Goal: Information Seeking & Learning: Learn about a topic

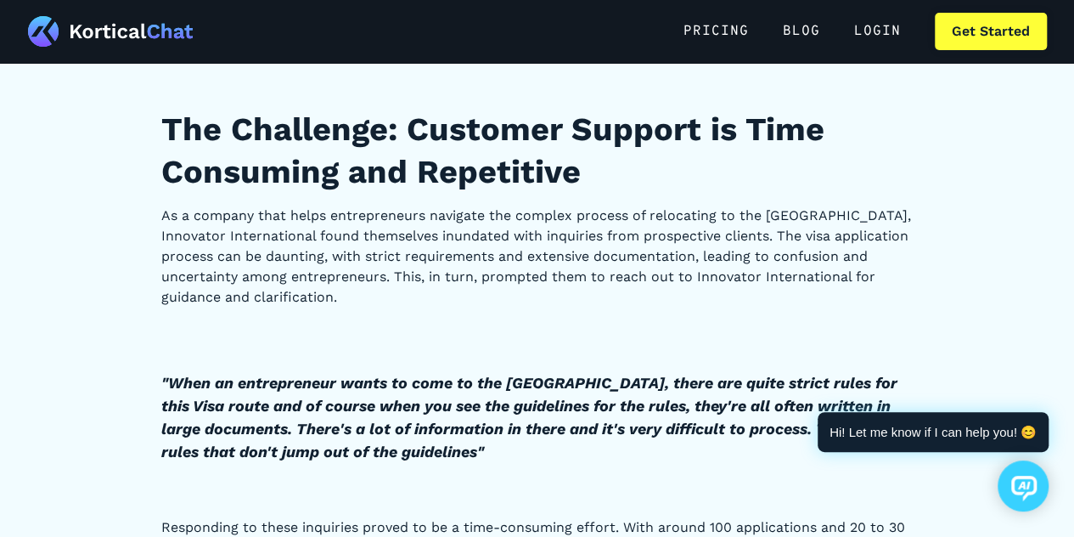
scroll to position [1252, 0]
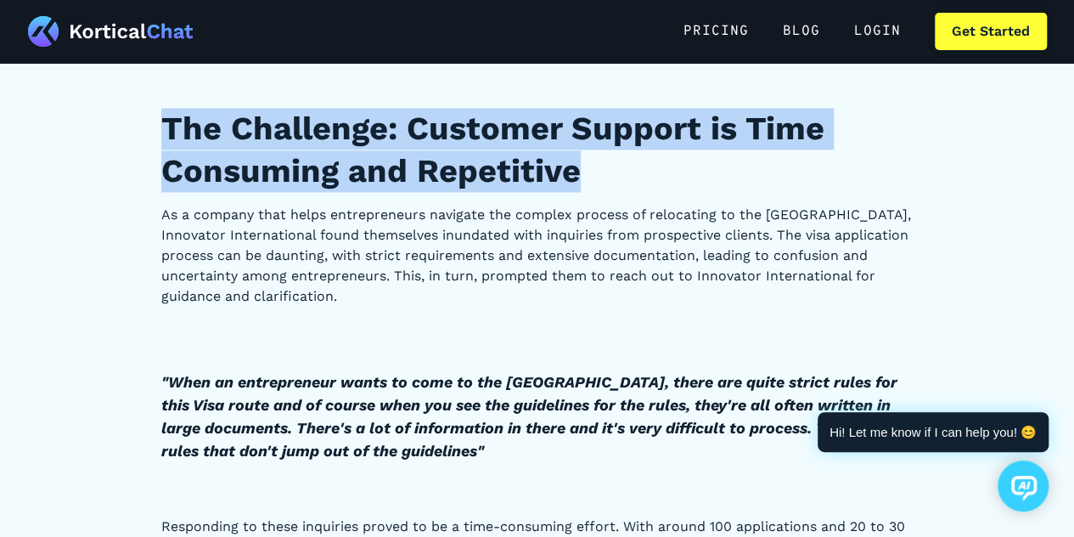
drag, startPoint x: 146, startPoint y: 116, endPoint x: 593, endPoint y: 183, distance: 451.5
copy h2 "The Challenge: Customer Support is Time Consuming and Repetitive"
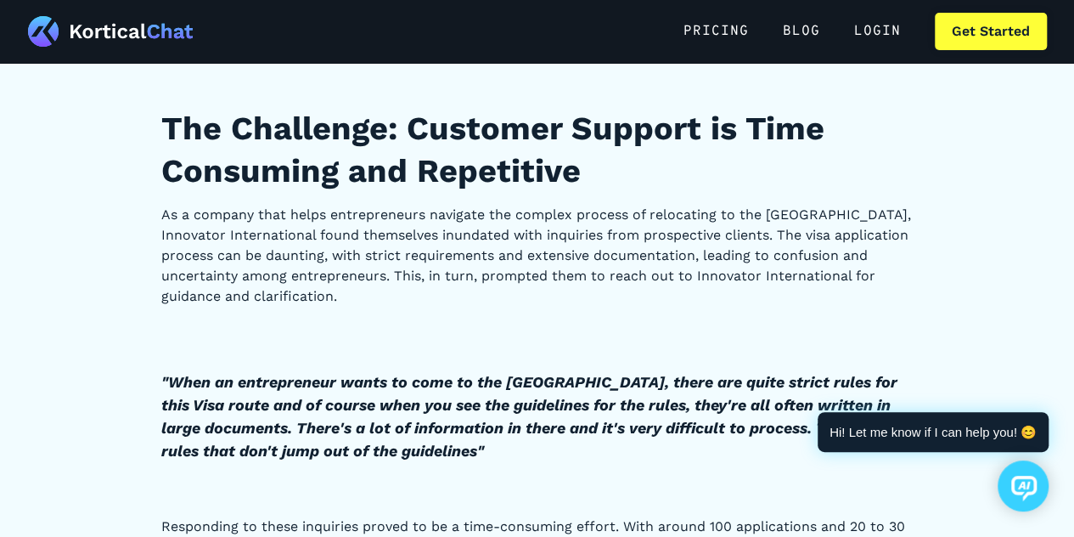
click at [459, 259] on p "As a company that helps entrepreneurs navigate the complex process of relocatin…" at bounding box center [537, 256] width 752 height 102
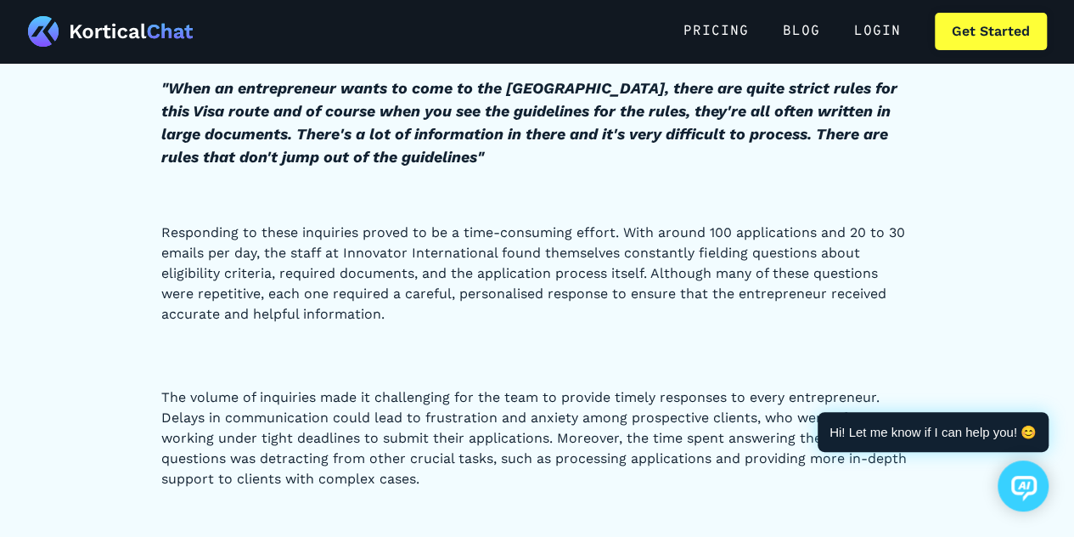
scroll to position [1485, 0]
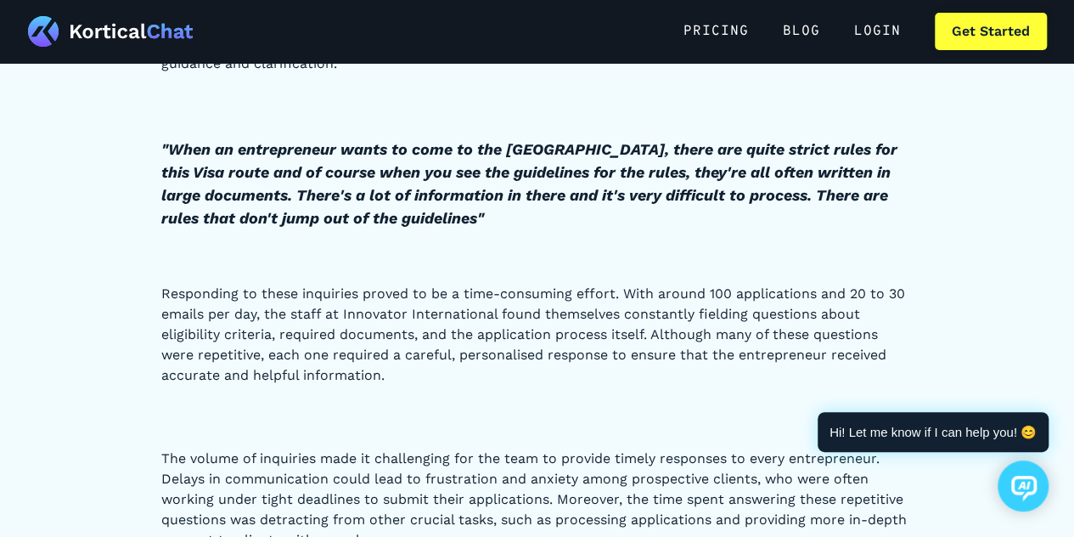
click at [172, 144] on em ""When an entrepreneur wants to come to the [GEOGRAPHIC_DATA], there are quite s…" at bounding box center [529, 182] width 736 height 87
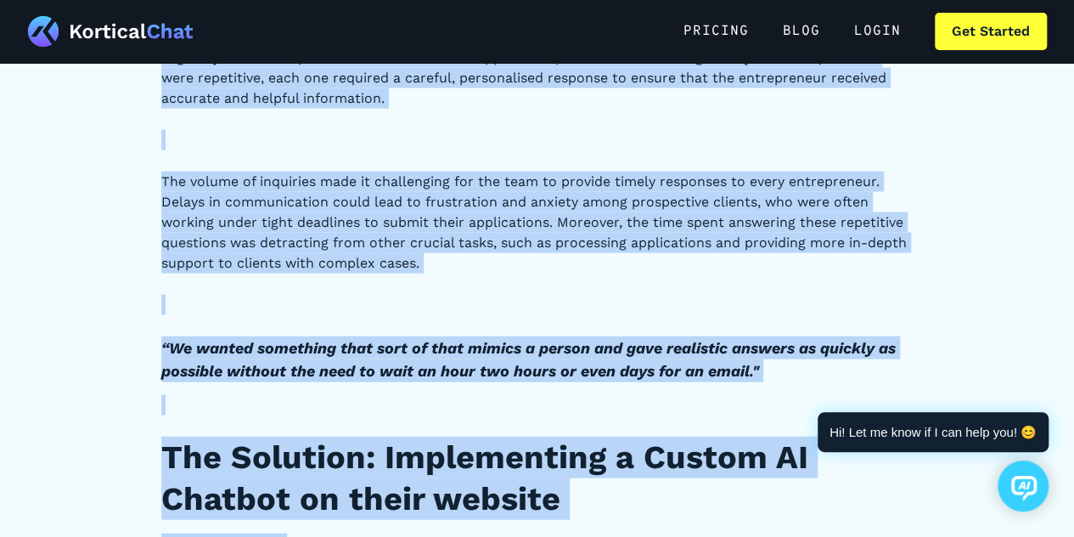
scroll to position [1783, 0]
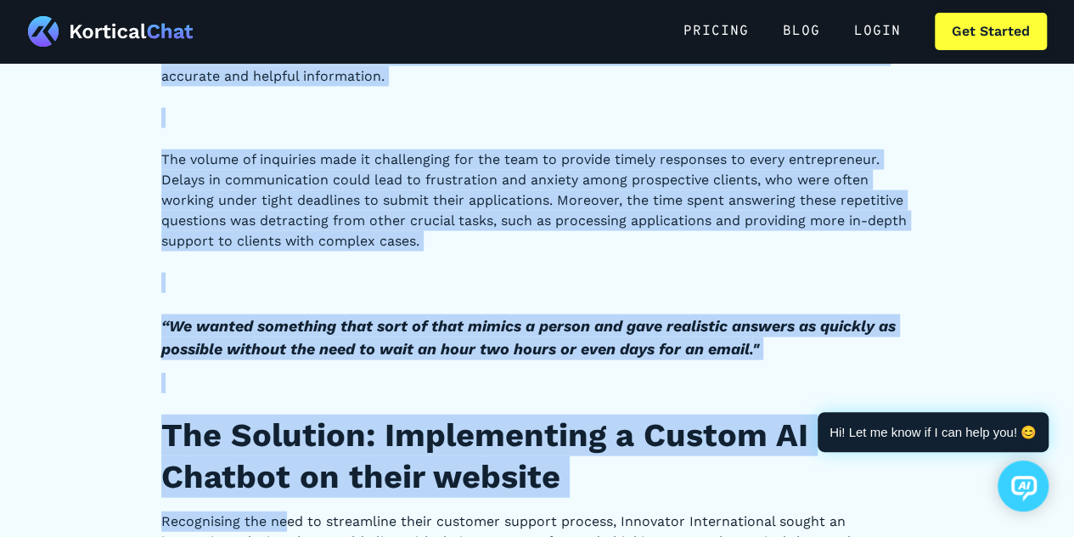
drag, startPoint x: 163, startPoint y: 116, endPoint x: 773, endPoint y: 350, distance: 652.9
copy div "Lo i dolorsi amet conse adipiscingeli seddoeiu tem incidid utlabor et doloremag…"
click at [449, 279] on p "‍" at bounding box center [537, 283] width 752 height 20
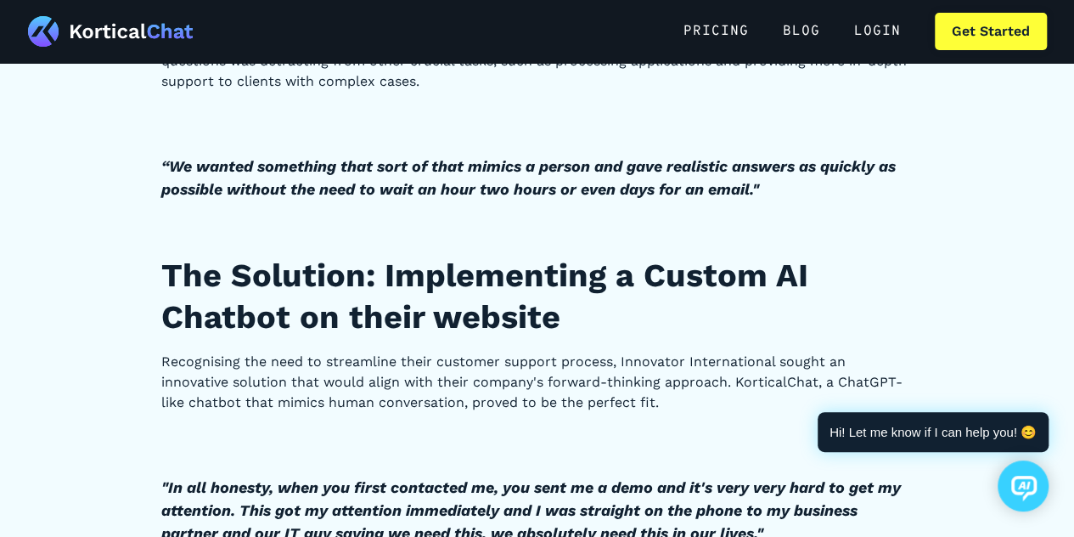
scroll to position [1970, 0]
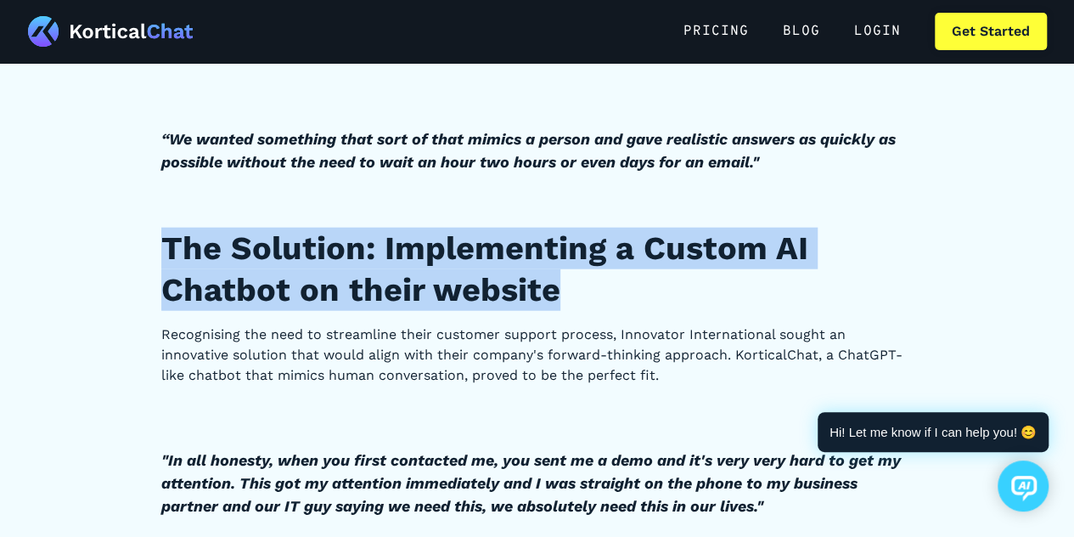
drag, startPoint x: 149, startPoint y: 232, endPoint x: 593, endPoint y: 289, distance: 446.9
copy h2 "The Solution: Implementing a Custom AI Chatbot on their website"
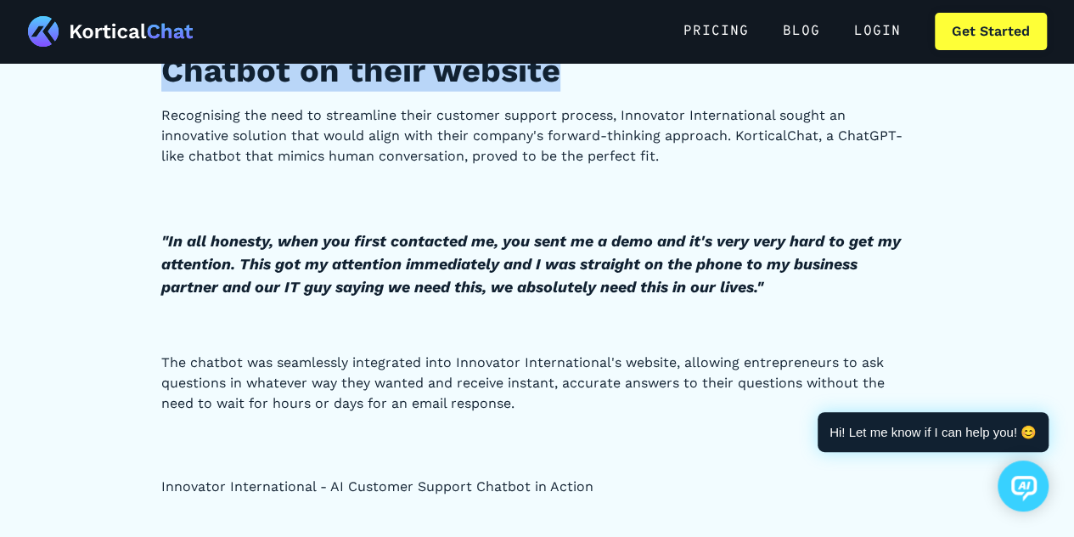
scroll to position [2187, 0]
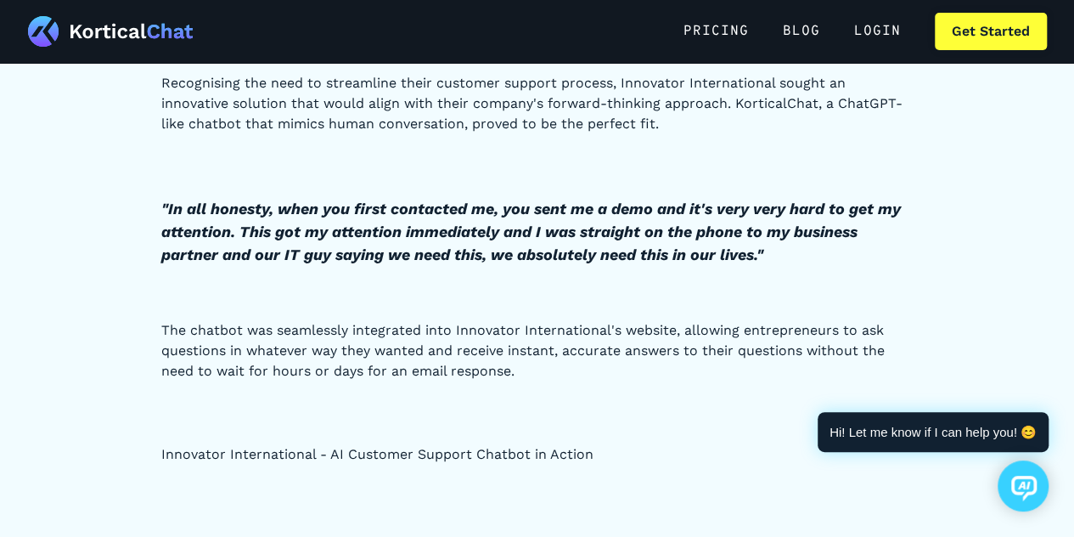
scroll to position [2167, 0]
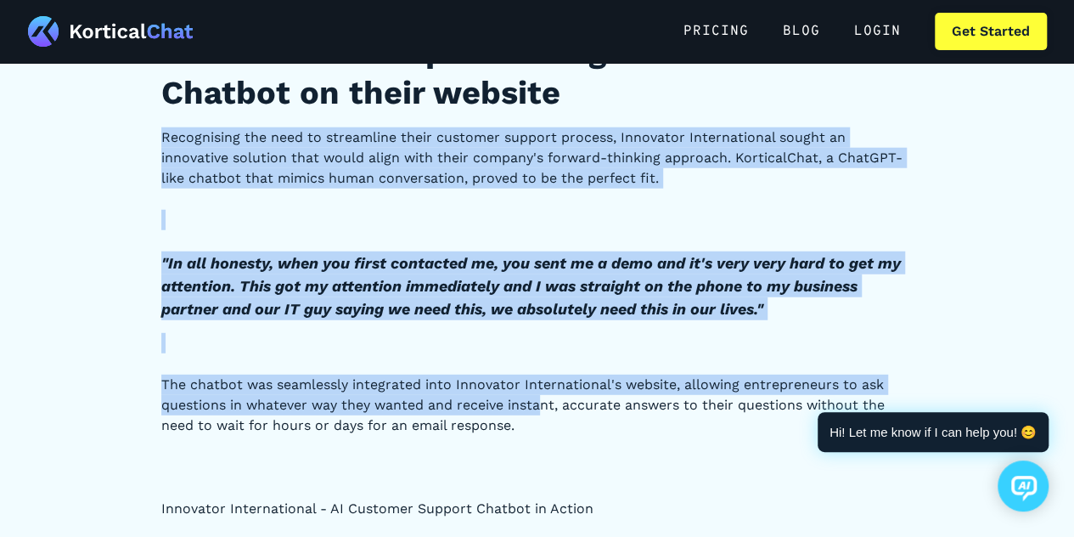
drag, startPoint x: 153, startPoint y: 127, endPoint x: 538, endPoint y: 412, distance: 479.6
click at [538, 412] on p "The chatbot was seamlessly integrated into Innovator International's website, a…" at bounding box center [537, 404] width 752 height 61
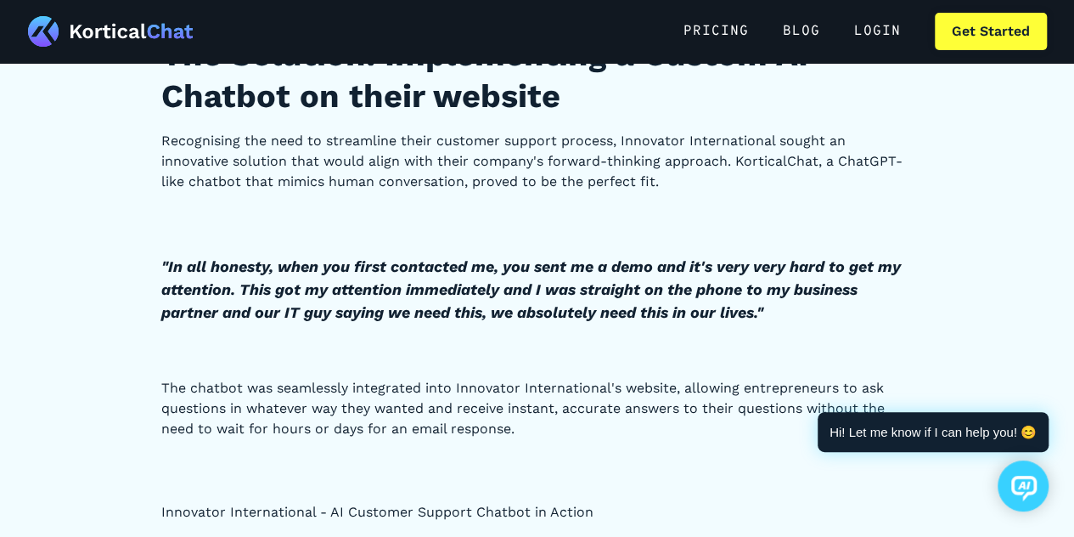
scroll to position [2164, 0]
drag, startPoint x: 146, startPoint y: 134, endPoint x: 579, endPoint y: 432, distance: 525.7
copy div "Recognising the need to streamline their customer support process, Innovator In…"
click at [526, 267] on em ""In all honesty, when you first contacted me, you sent me a demo and it's very …" at bounding box center [531, 289] width 740 height 64
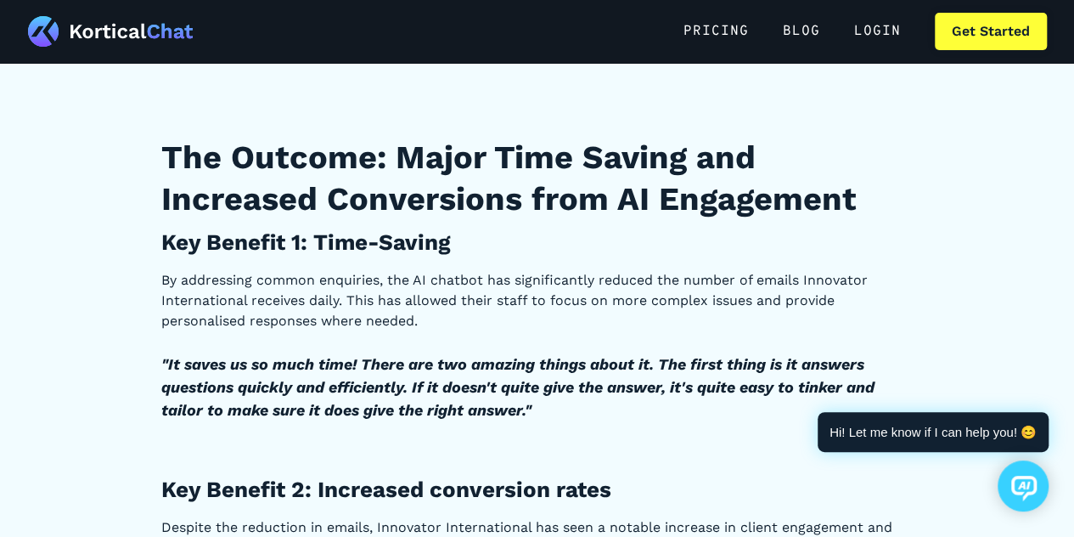
scroll to position [2880, 0]
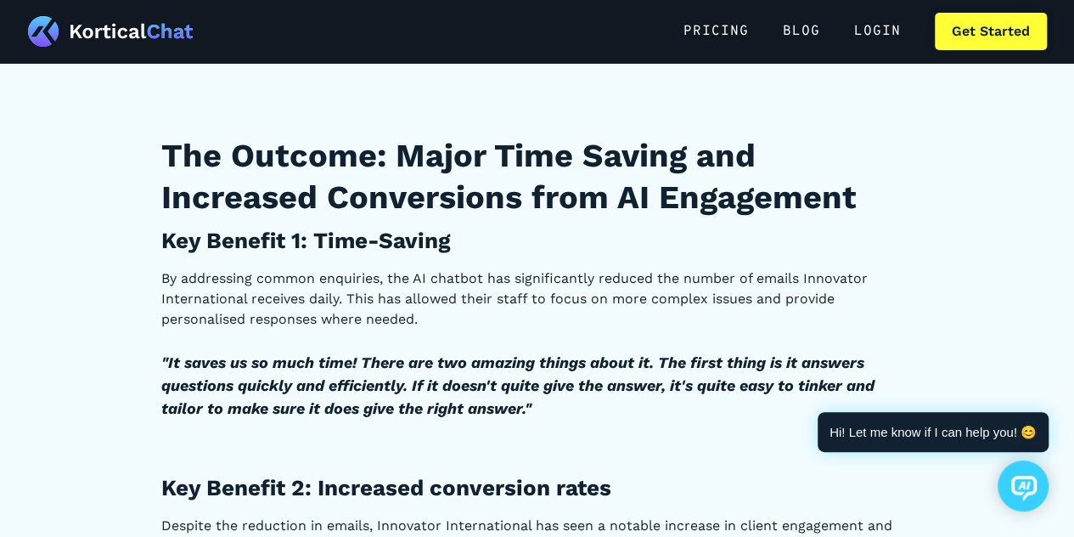
drag, startPoint x: 153, startPoint y: 138, endPoint x: 878, endPoint y: 206, distance: 728.3
copy h2 "The Outcome: Major Time Saving and Increased Conversions from AI Engagement"
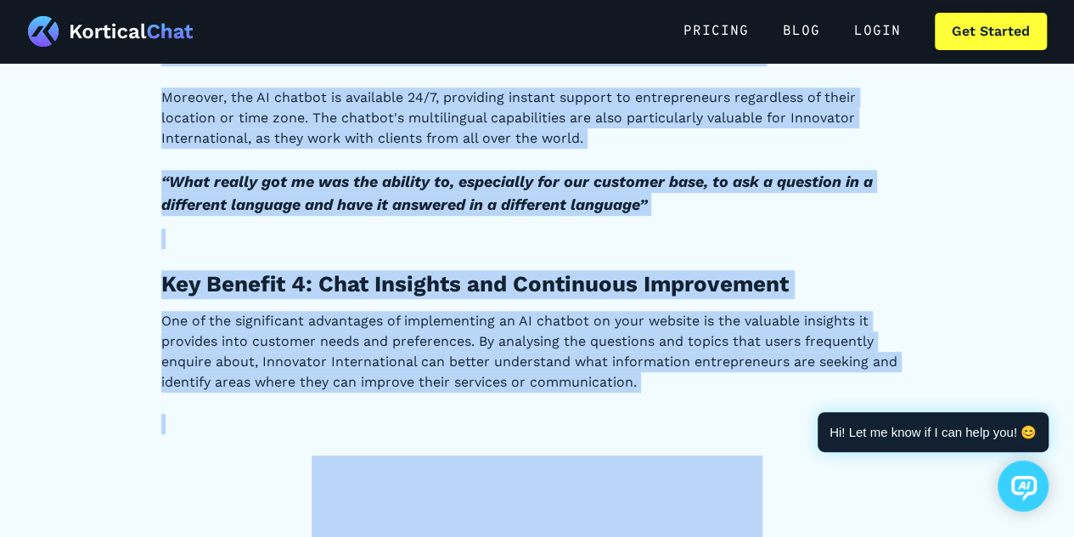
scroll to position [3717, 0]
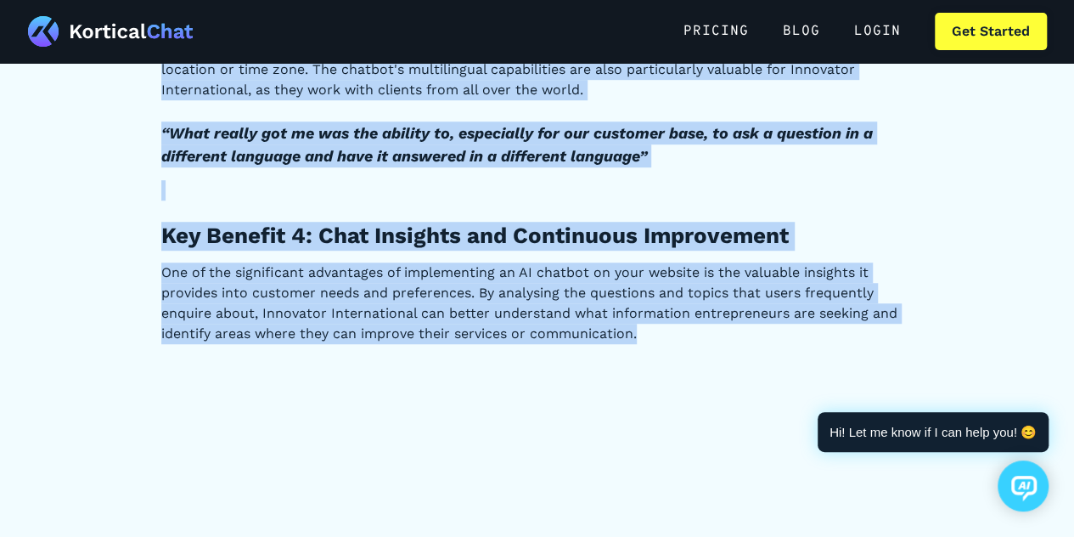
drag, startPoint x: 146, startPoint y: 130, endPoint x: 672, endPoint y: 339, distance: 565.6
copy div "Lor Ipsumdo 8: Sita-Consec Ad elitseddoe tempor incididun, utl ET dolorem ali e…"
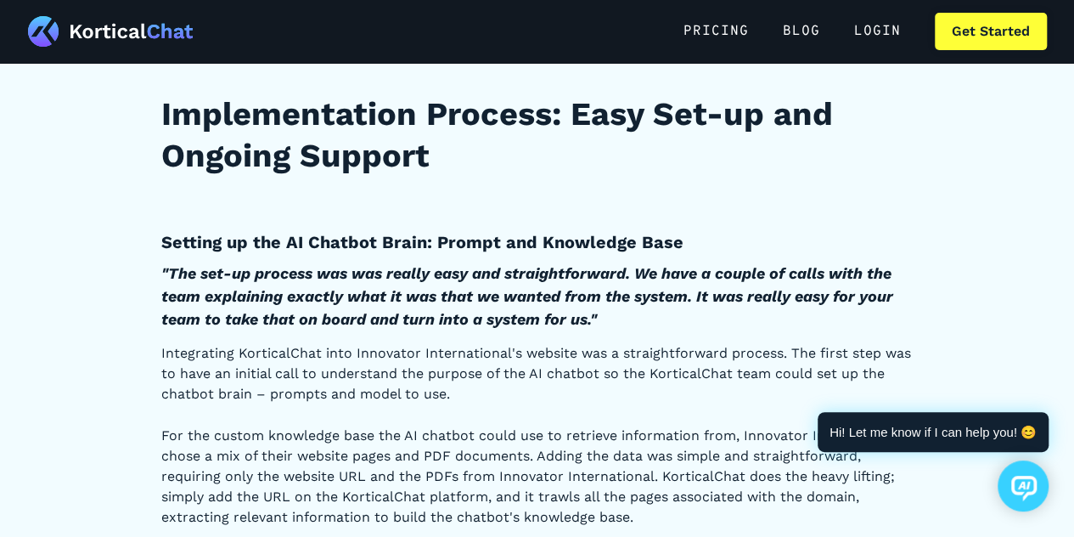
scroll to position [5012, 0]
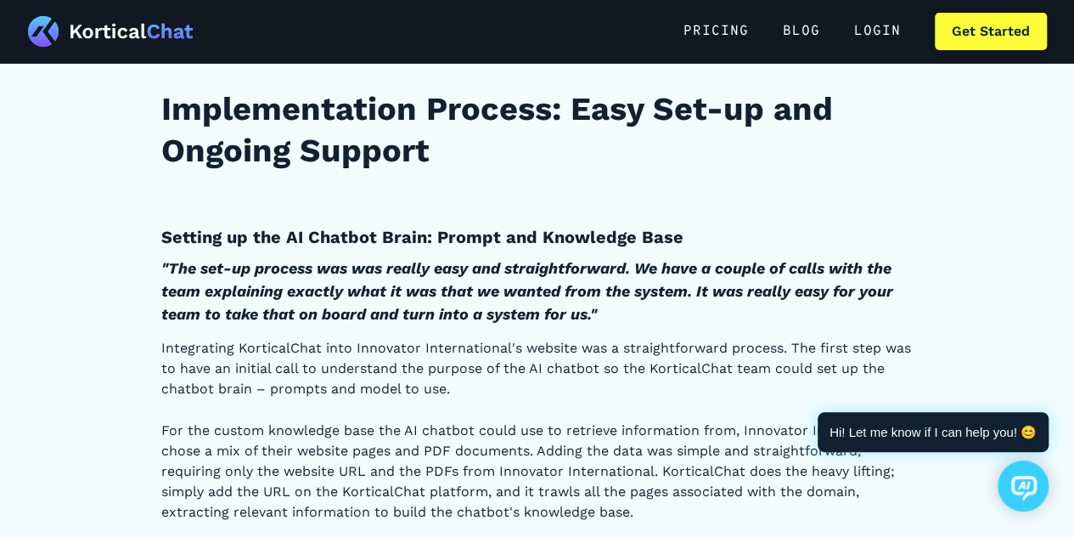
click at [226, 268] on em ""The set-up process was was really easy and straightforward. We have a couple o…" at bounding box center [527, 291] width 732 height 64
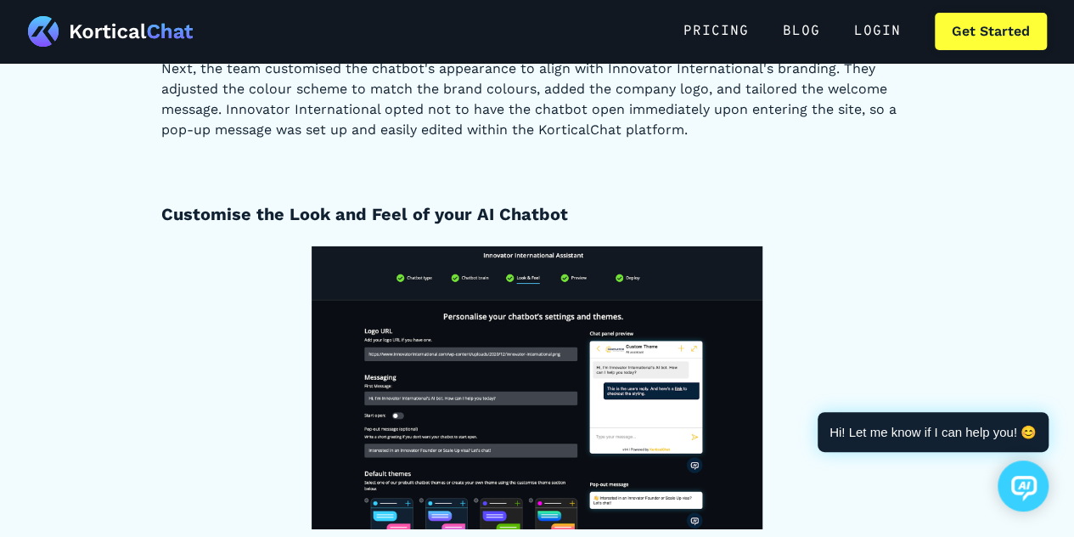
scroll to position [6009, 0]
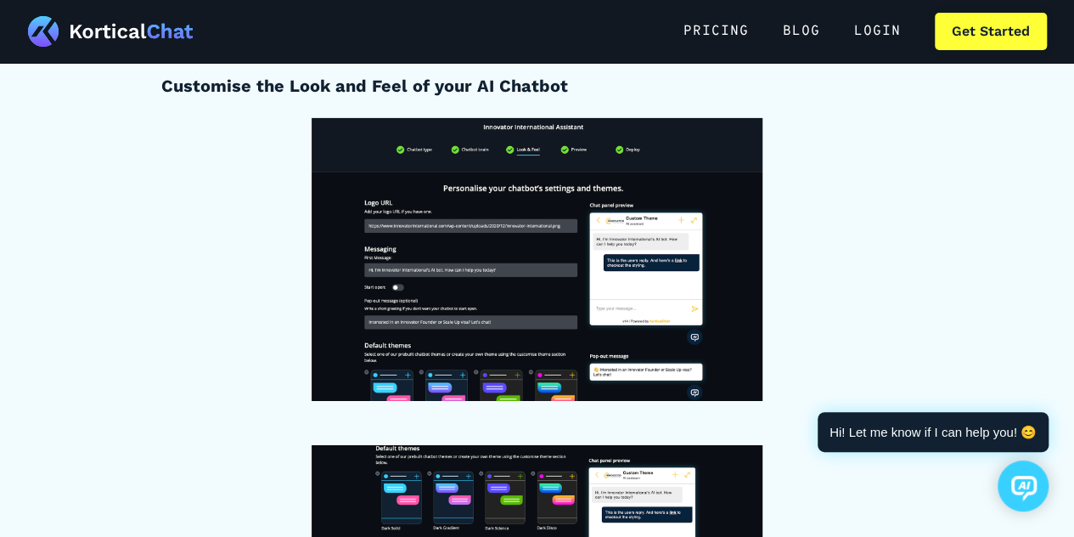
click at [629, 238] on img at bounding box center [537, 259] width 451 height 283
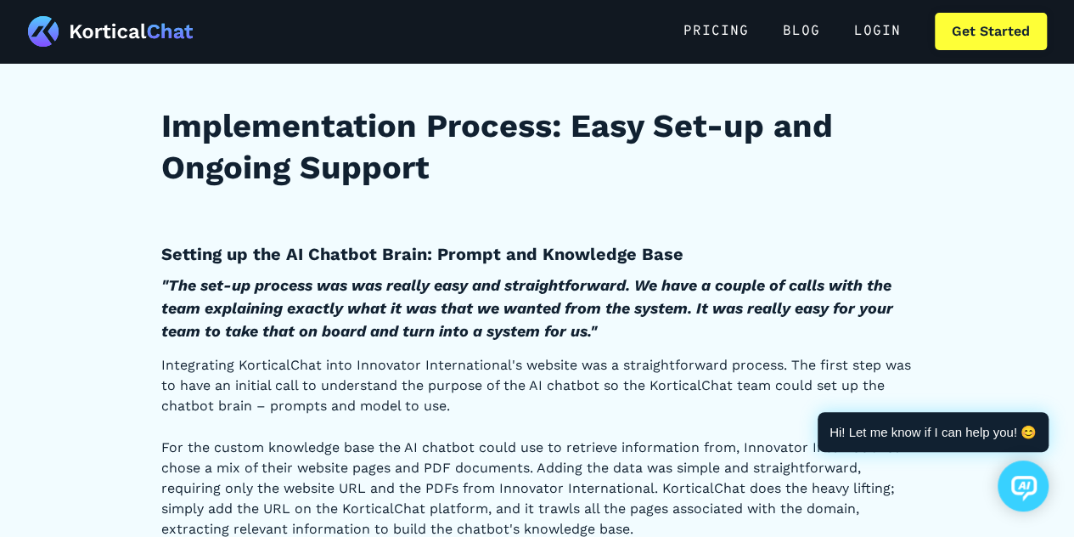
scroll to position [4994, 0]
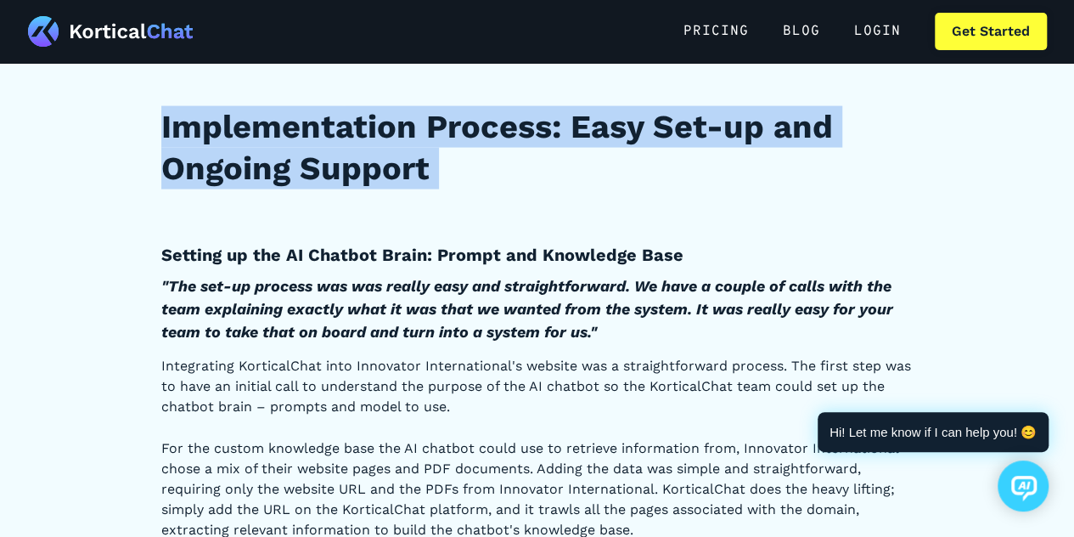
drag, startPoint x: 146, startPoint y: 104, endPoint x: 450, endPoint y: 194, distance: 317.3
copy div "Implementation Process: Easy Set-up and Ongoing Support ‍"
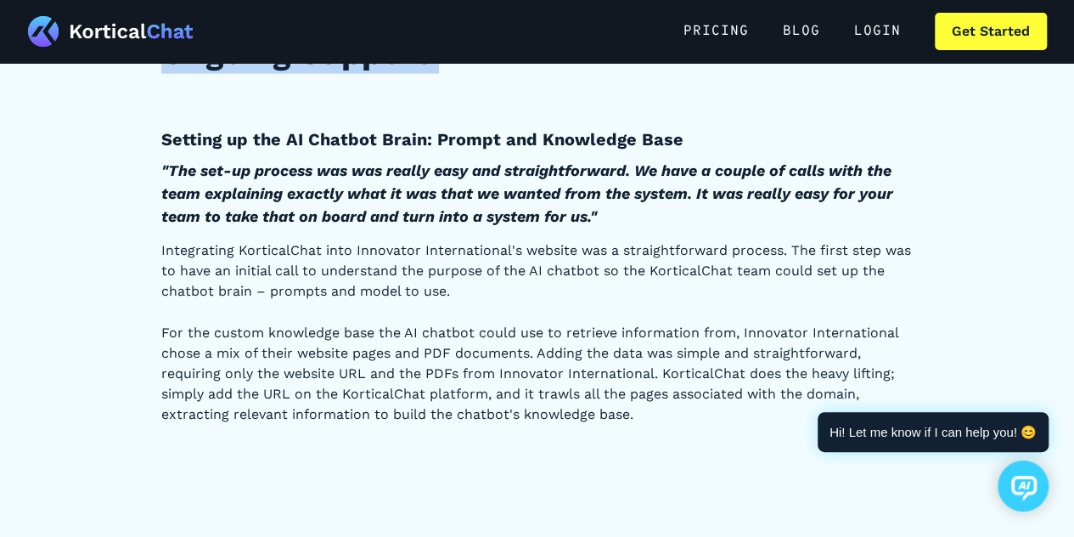
scroll to position [5112, 0]
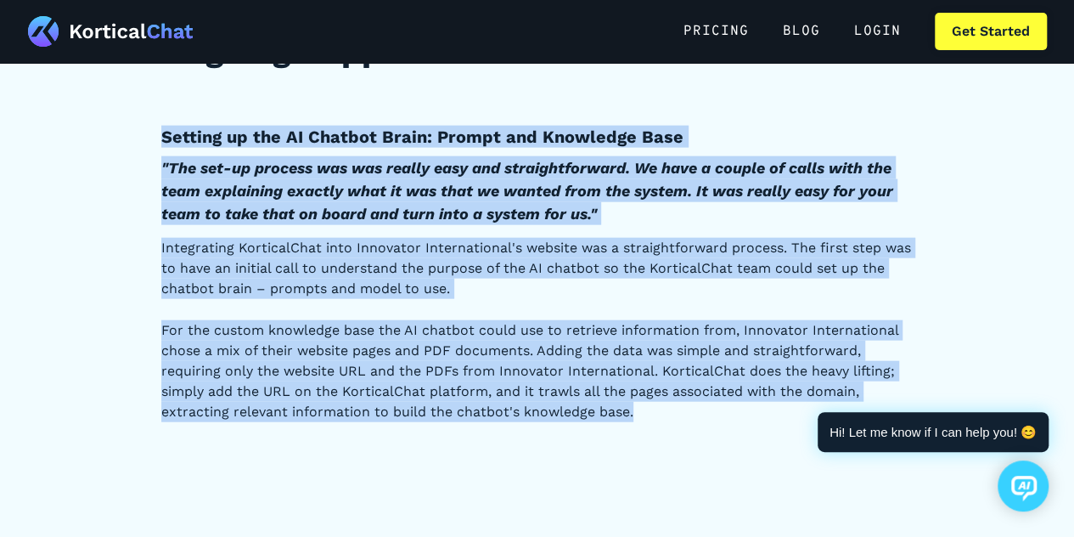
drag, startPoint x: 146, startPoint y: 130, endPoint x: 659, endPoint y: 414, distance: 586.5
copy div "Loremip do sit AM Consect Adipi: Elitse doe Temporinc Utla "Etd mag-al enimadm …"
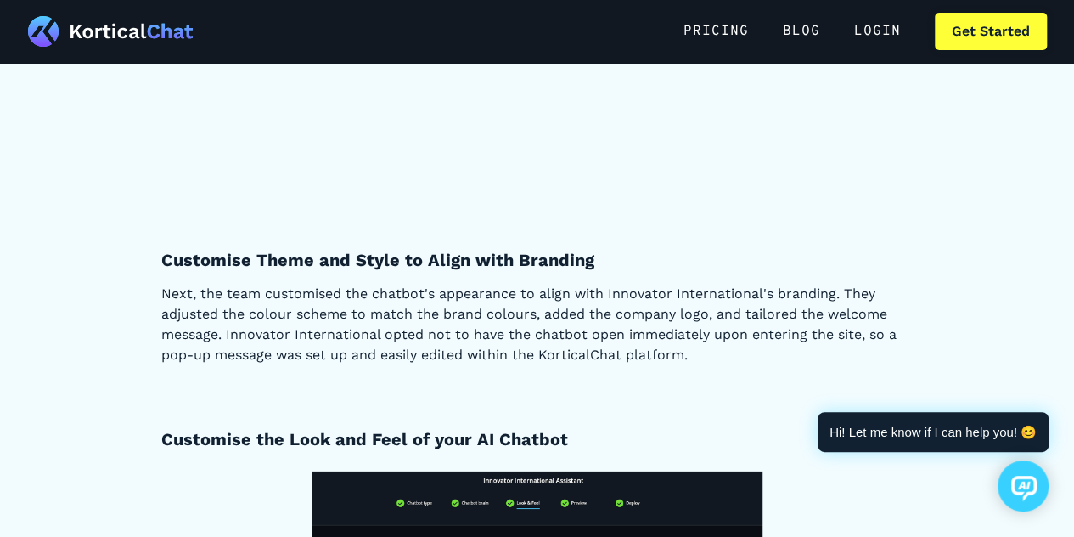
scroll to position [5646, 0]
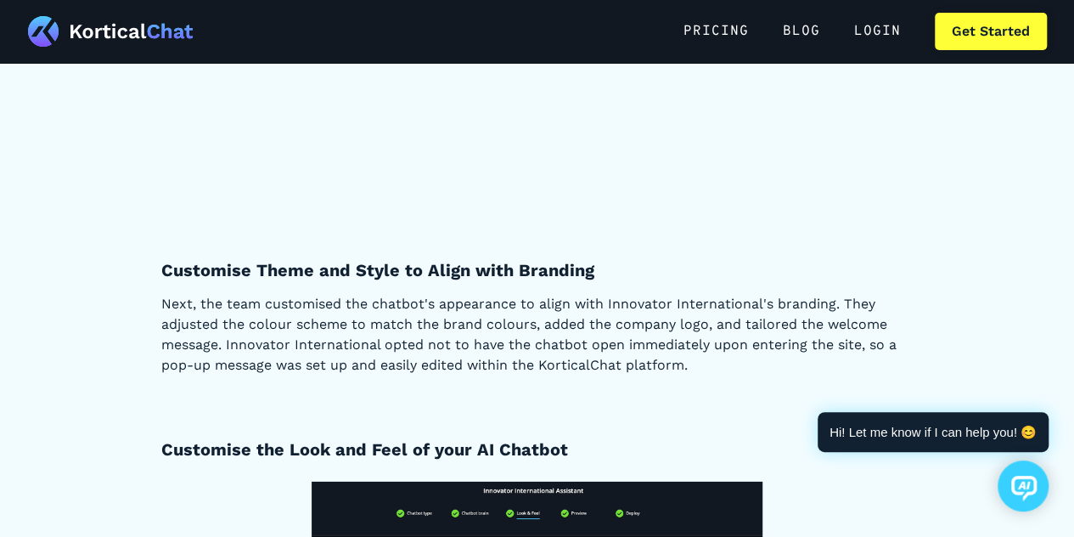
click at [306, 267] on strong "Customise Theme and Style to Align with Branding" at bounding box center [377, 270] width 433 height 20
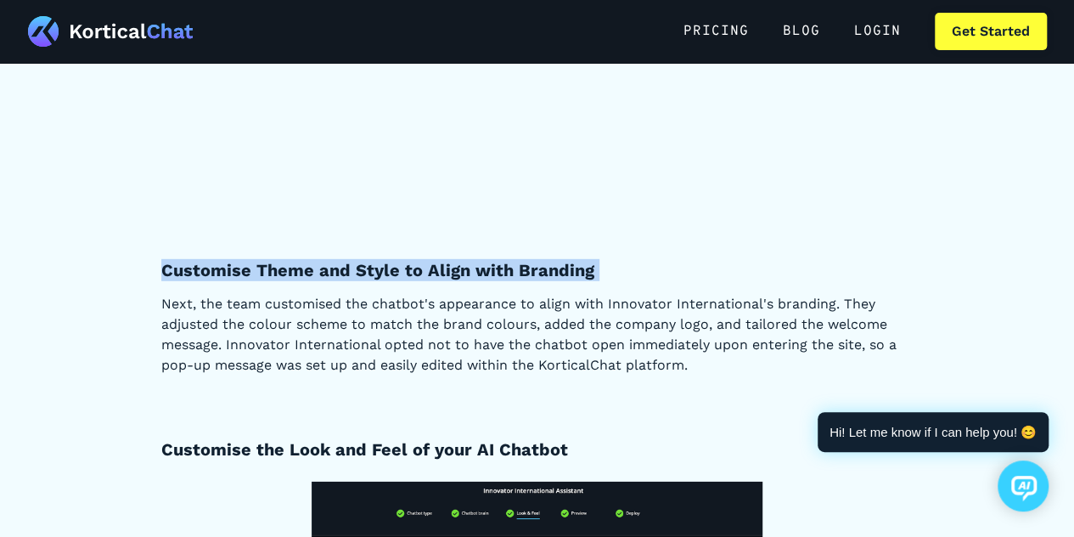
click at [306, 267] on strong "Customise Theme and Style to Align with Branding" at bounding box center [377, 270] width 433 height 20
copy strong "Customise Theme and Style to Align with Branding"
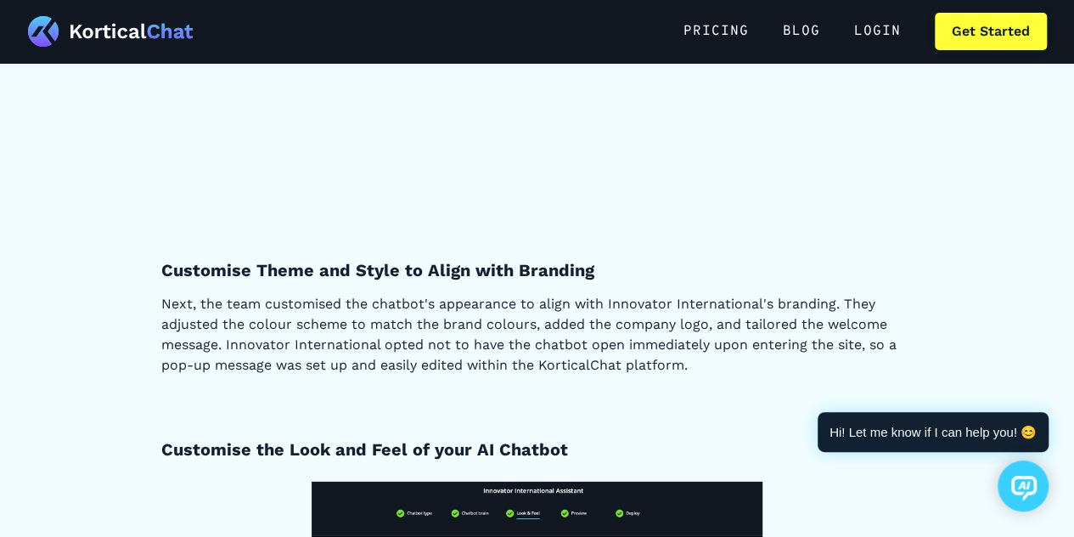
click at [245, 219] on p "‍" at bounding box center [537, 227] width 752 height 20
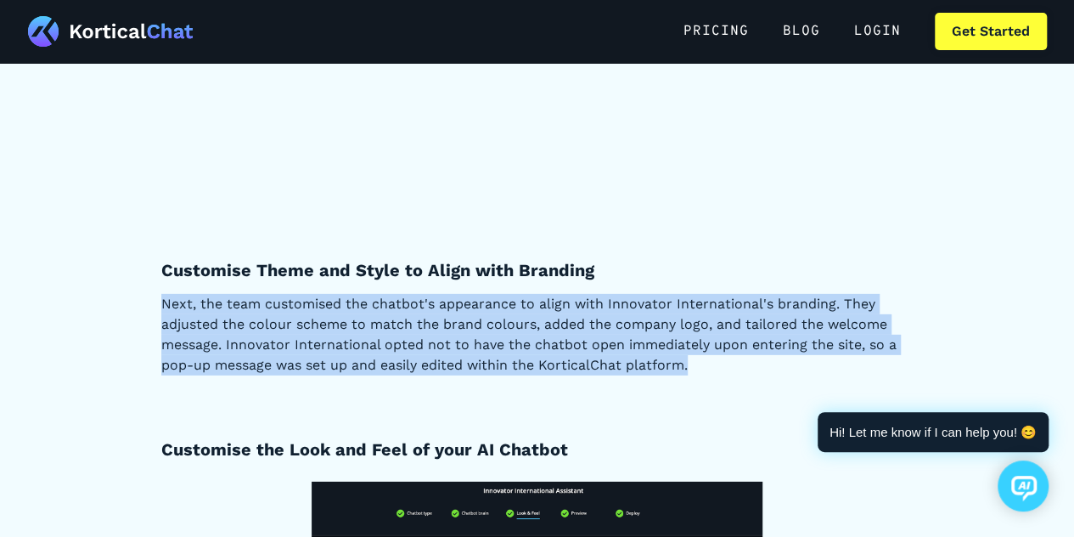
drag, startPoint x: 159, startPoint y: 302, endPoint x: 698, endPoint y: 369, distance: 543.4
copy p "Next, the team customised the chatbot's appearance to align with Innovator Inte…"
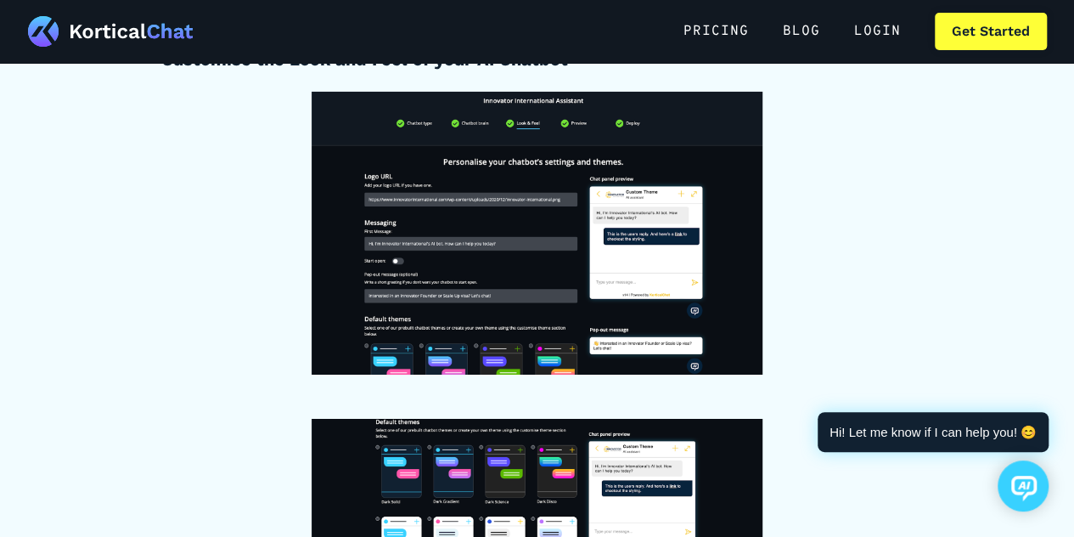
scroll to position [6061, 0]
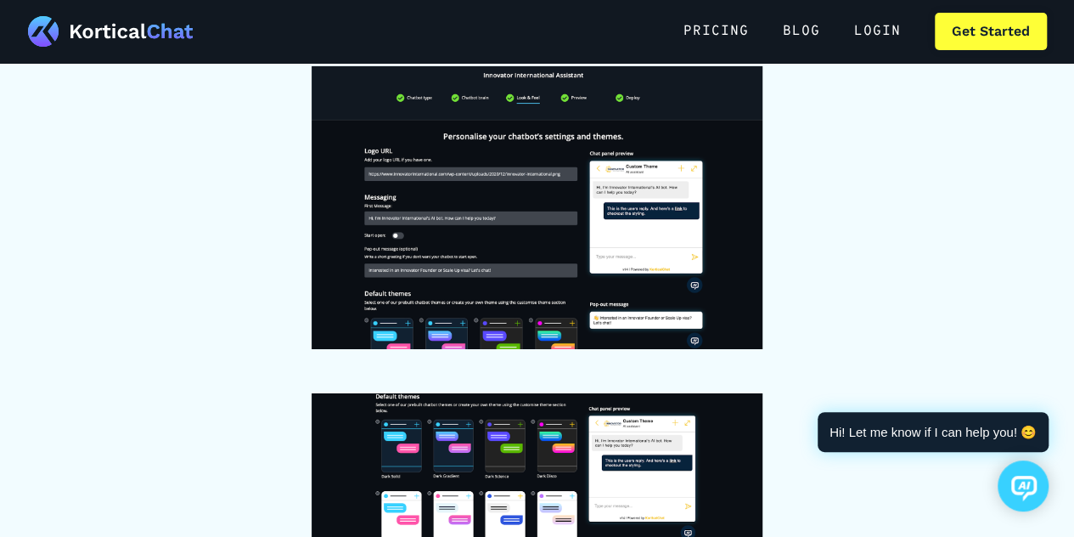
click at [520, 336] on img at bounding box center [537, 207] width 451 height 283
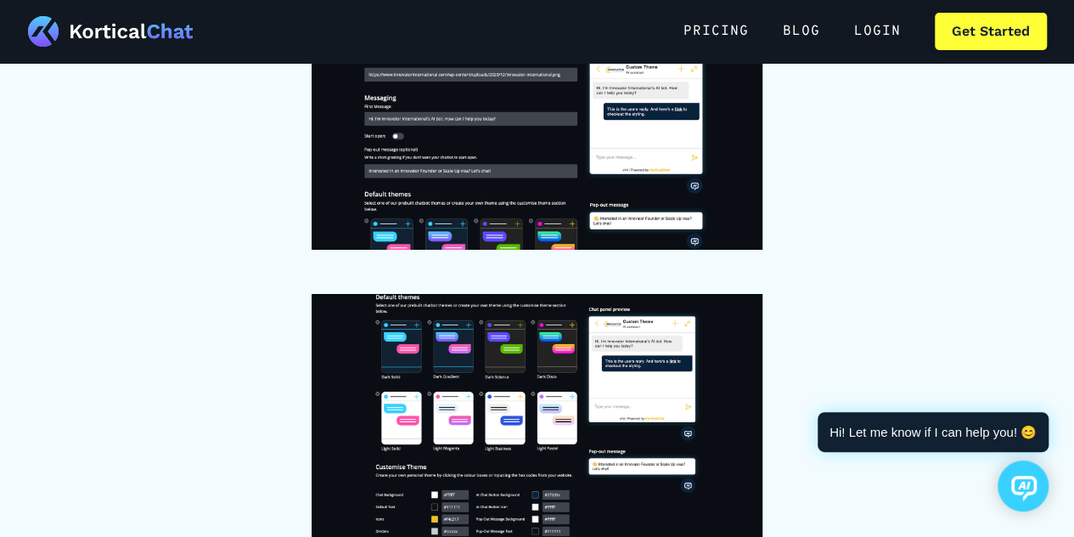
scroll to position [5989, 0]
